Goal: Task Accomplishment & Management: Use online tool/utility

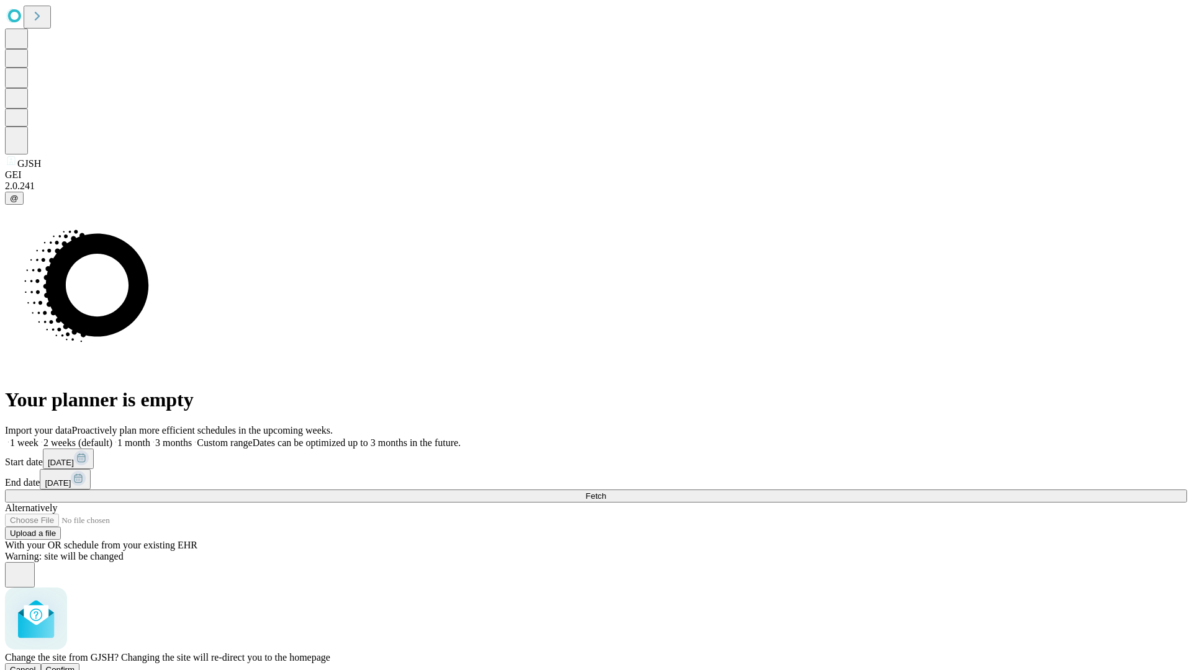
click at [75, 665] on span "Confirm" at bounding box center [60, 669] width 29 height 9
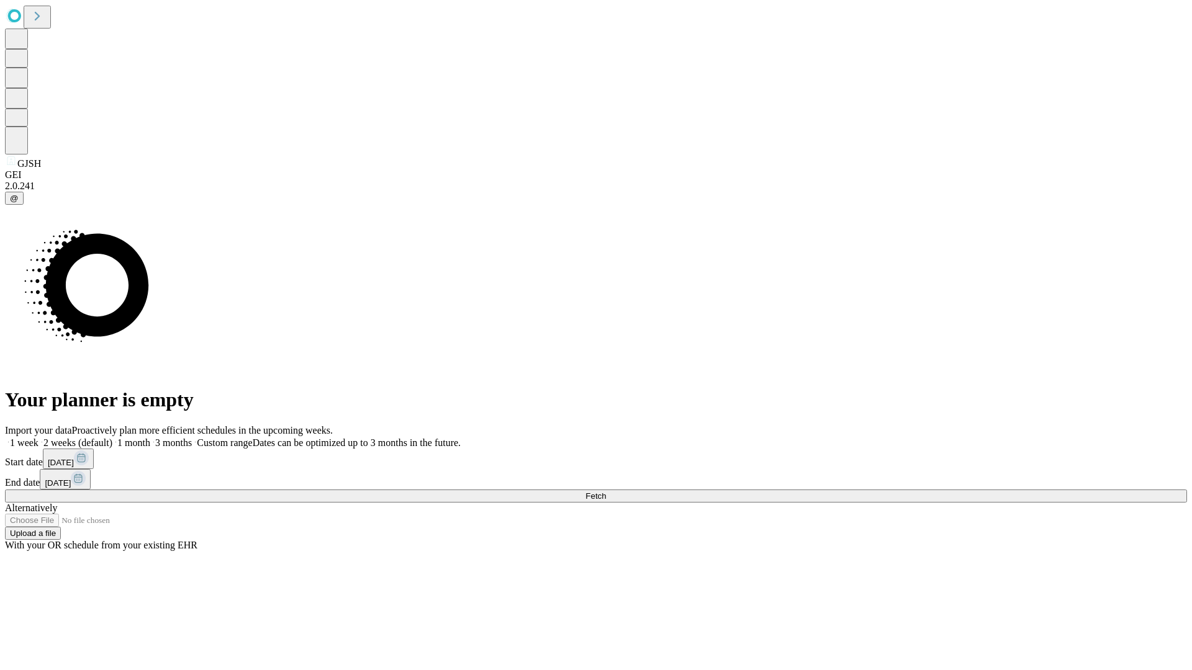
click at [150, 438] on label "1 month" at bounding box center [131, 443] width 38 height 11
click at [606, 492] on span "Fetch" at bounding box center [595, 496] width 20 height 9
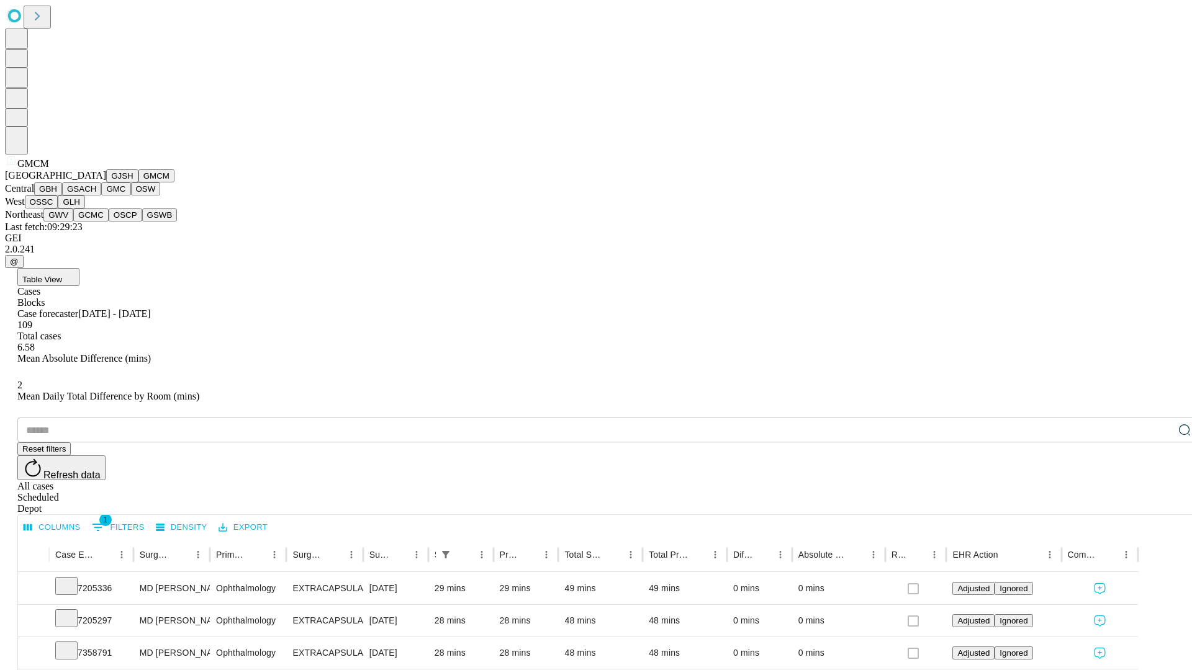
click at [62, 196] on button "GBH" at bounding box center [48, 189] width 28 height 13
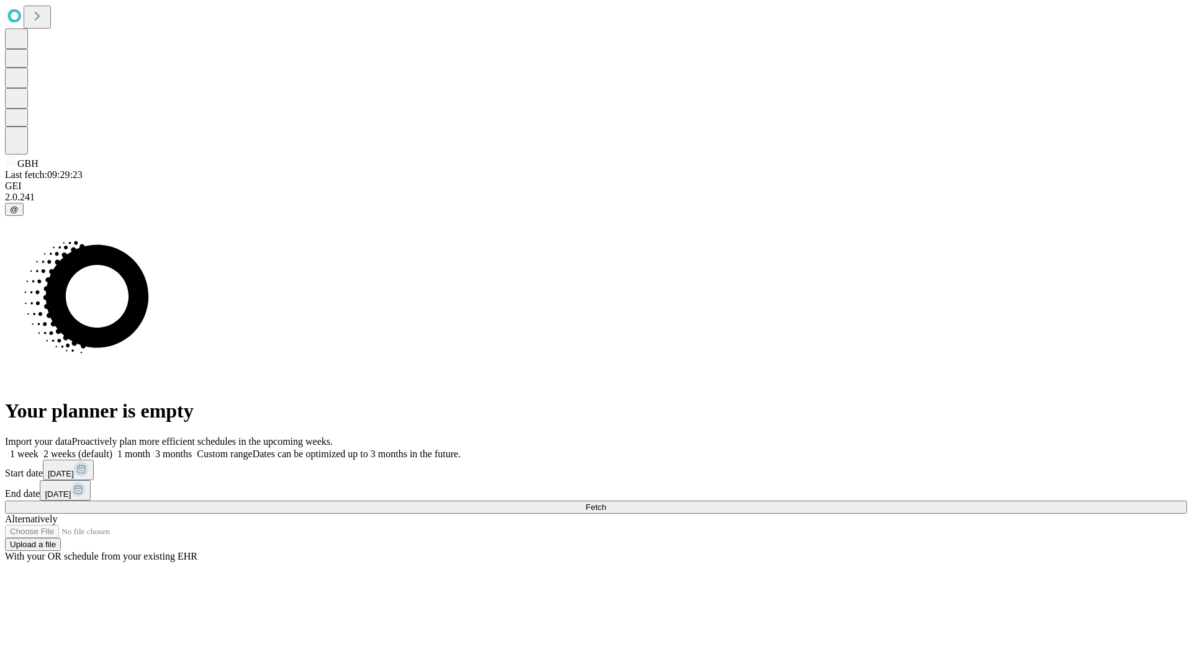
click at [150, 449] on label "1 month" at bounding box center [131, 454] width 38 height 11
click at [606, 503] on span "Fetch" at bounding box center [595, 507] width 20 height 9
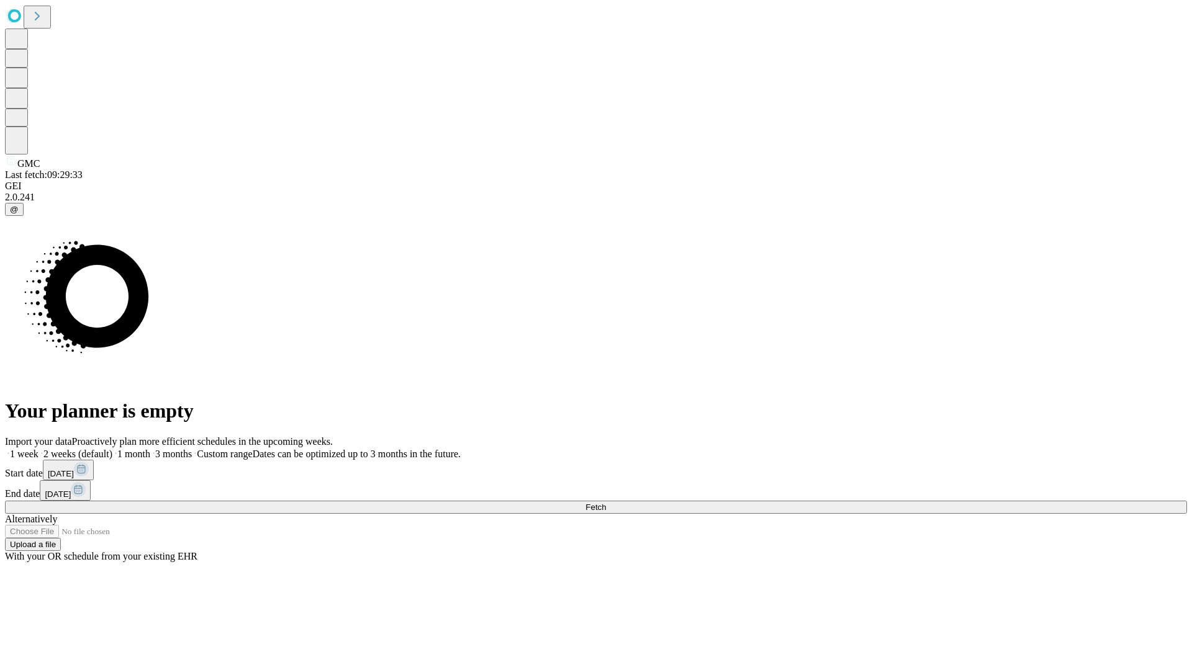
click at [150, 449] on label "1 month" at bounding box center [131, 454] width 38 height 11
click at [606, 503] on span "Fetch" at bounding box center [595, 507] width 20 height 9
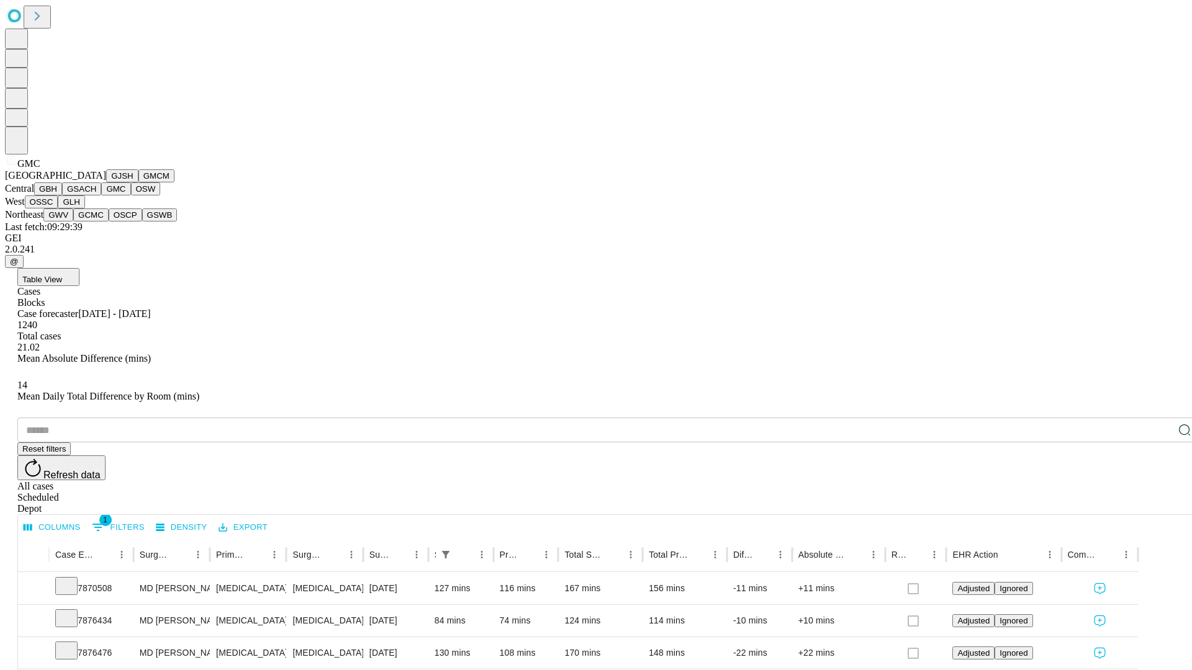
click at [131, 196] on button "OSW" at bounding box center [146, 189] width 30 height 13
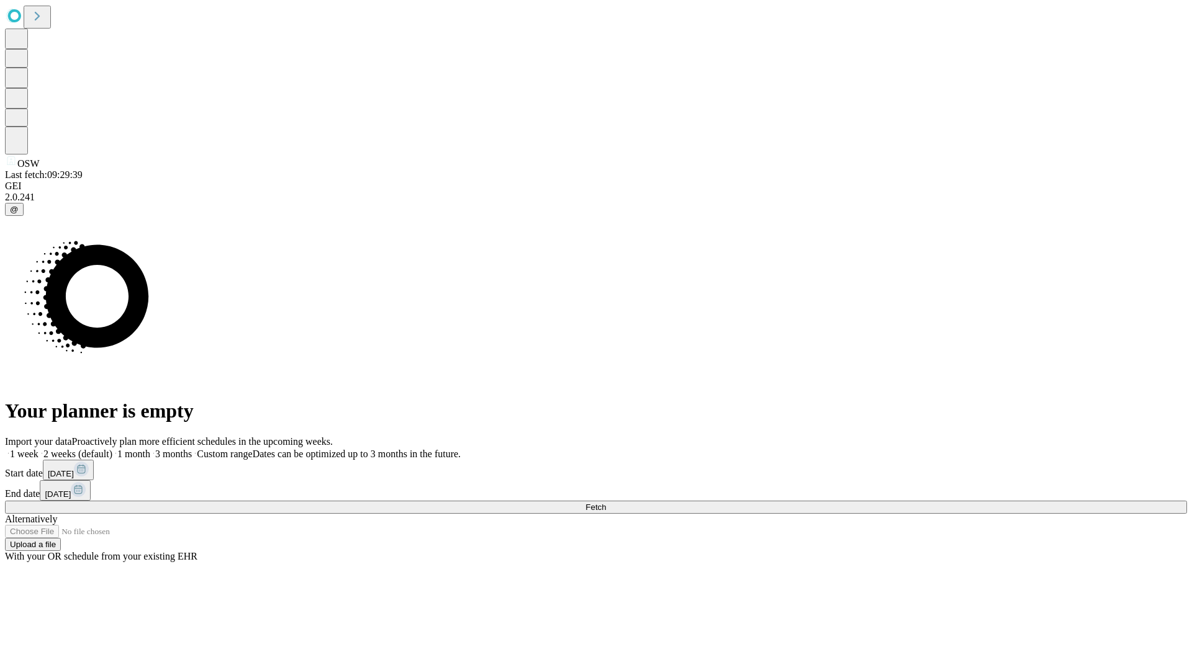
click at [150, 449] on label "1 month" at bounding box center [131, 454] width 38 height 11
click at [606, 503] on span "Fetch" at bounding box center [595, 507] width 20 height 9
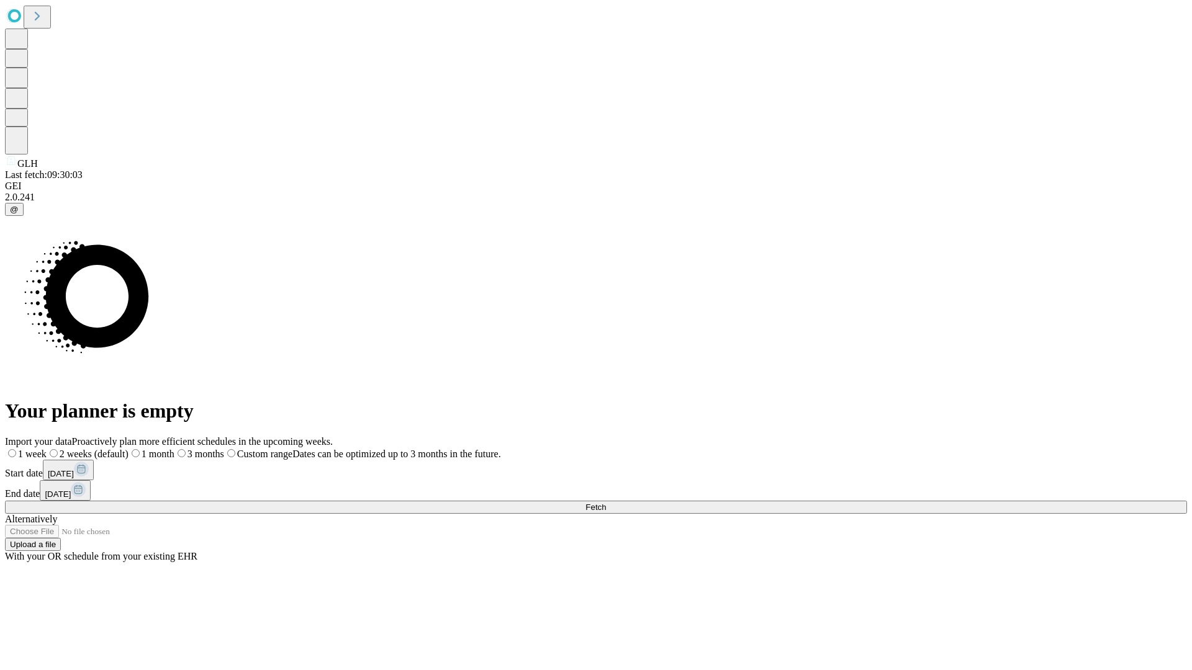
click at [174, 449] on label "1 month" at bounding box center [152, 454] width 46 height 11
click at [606, 503] on span "Fetch" at bounding box center [595, 507] width 20 height 9
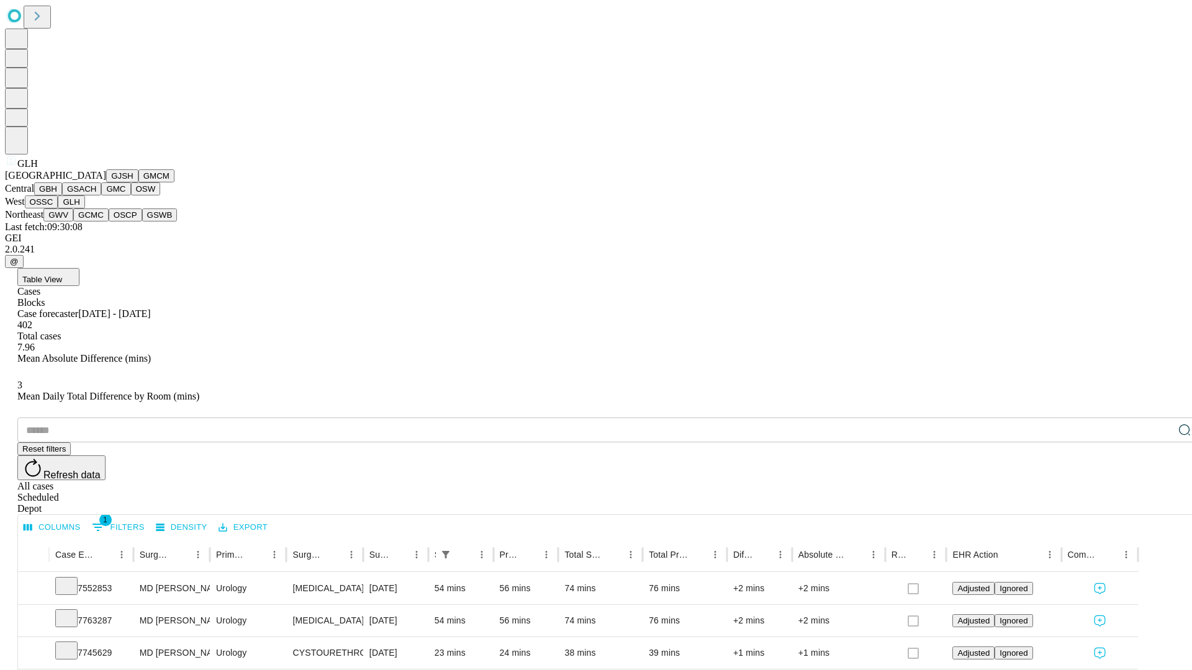
click at [73, 222] on button "GWV" at bounding box center [58, 215] width 30 height 13
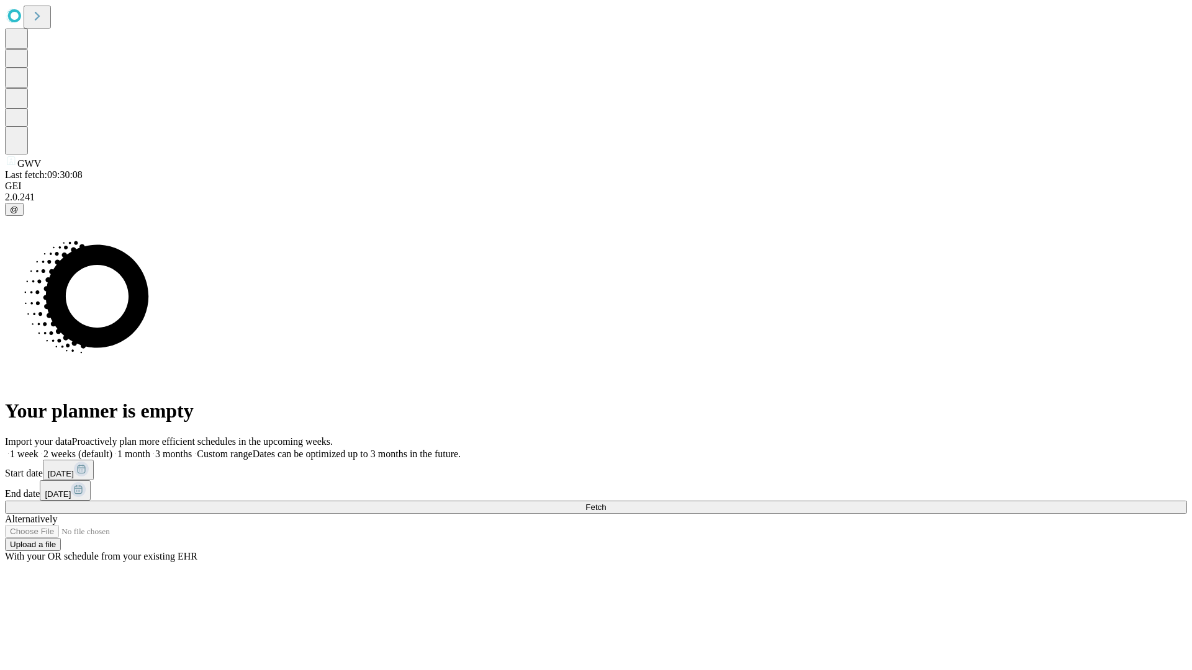
click at [150, 449] on label "1 month" at bounding box center [131, 454] width 38 height 11
click at [606, 503] on span "Fetch" at bounding box center [595, 507] width 20 height 9
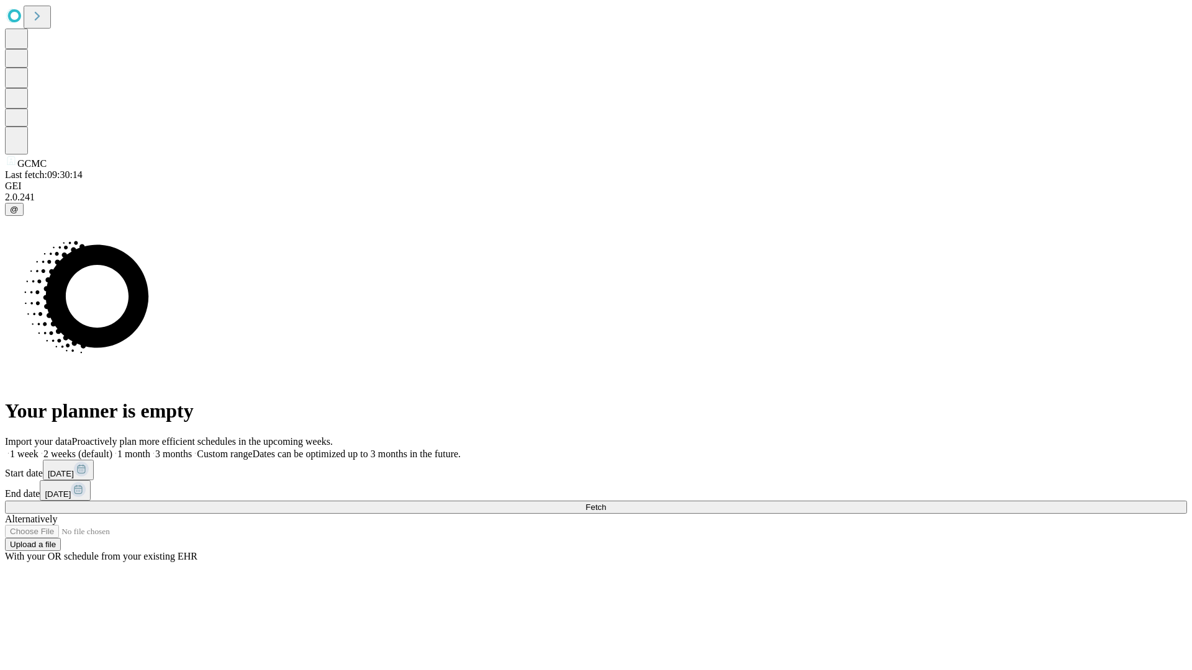
click at [150, 449] on label "1 month" at bounding box center [131, 454] width 38 height 11
click at [606, 503] on span "Fetch" at bounding box center [595, 507] width 20 height 9
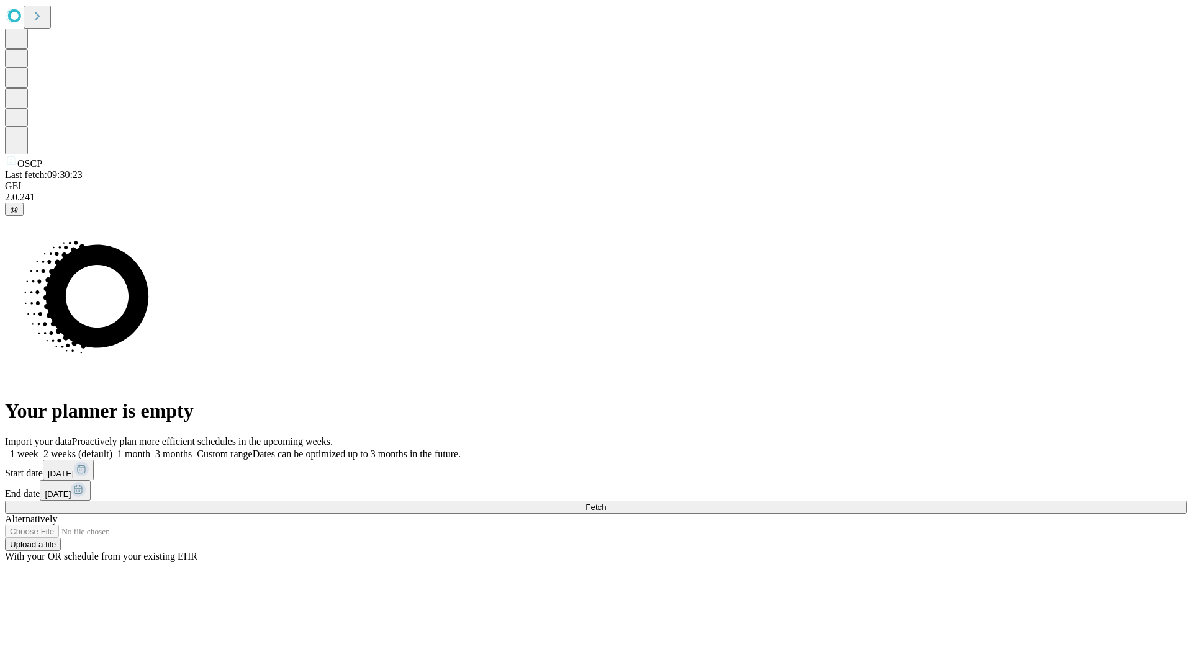
click at [150, 449] on label "1 month" at bounding box center [131, 454] width 38 height 11
click at [606, 503] on span "Fetch" at bounding box center [595, 507] width 20 height 9
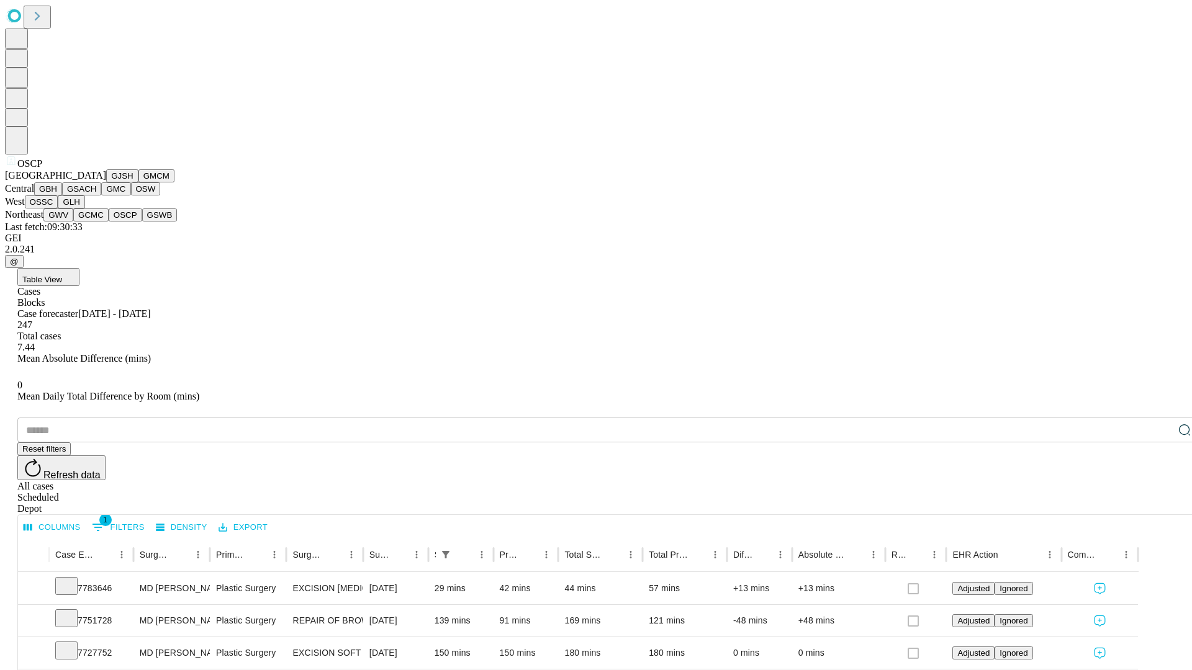
click at [142, 222] on button "GSWB" at bounding box center [159, 215] width 35 height 13
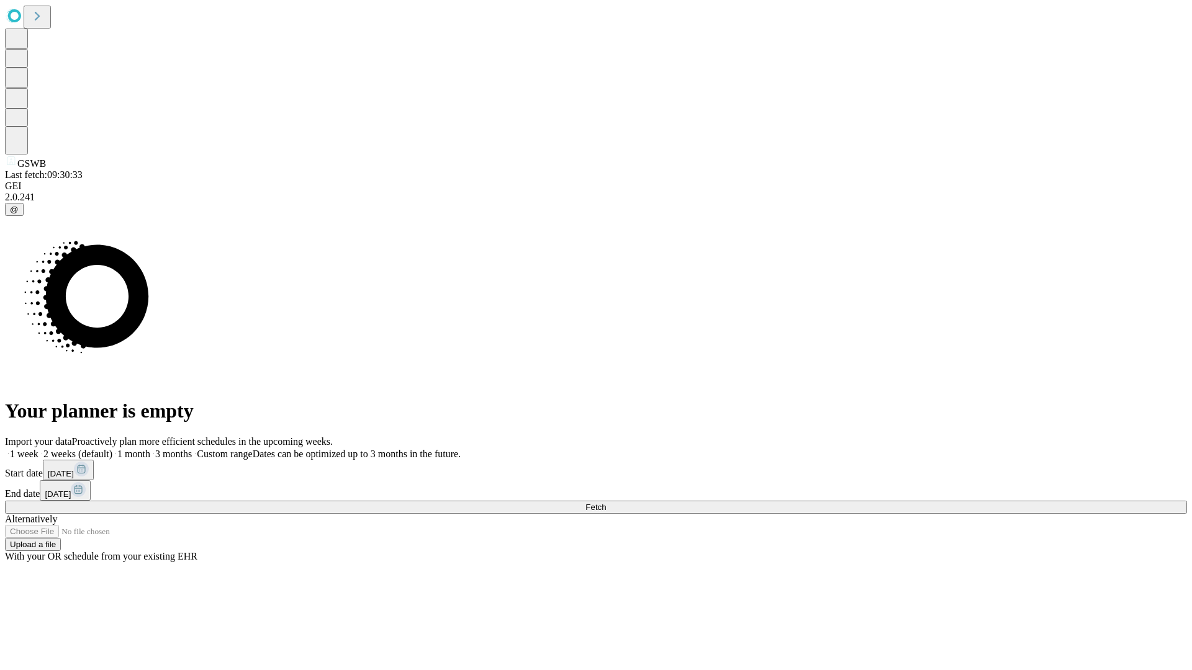
click at [150, 449] on label "1 month" at bounding box center [131, 454] width 38 height 11
click at [606, 503] on span "Fetch" at bounding box center [595, 507] width 20 height 9
